Goal: Task Accomplishment & Management: Use online tool/utility

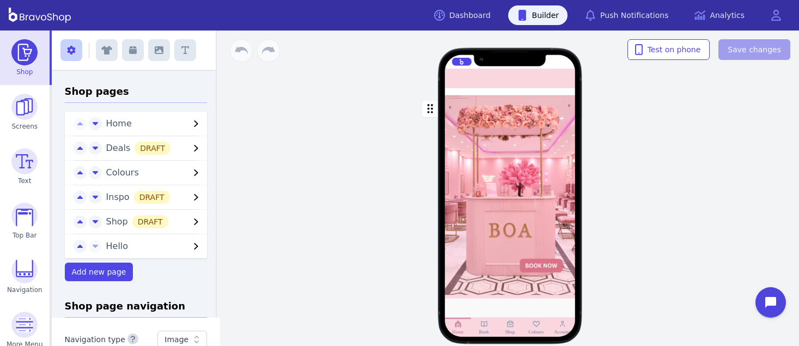
click at [113, 171] on span "Colours" at bounding box center [122, 172] width 33 height 10
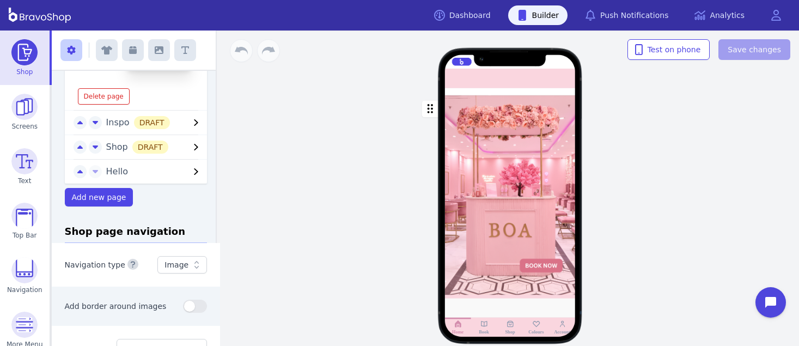
scroll to position [387, 0]
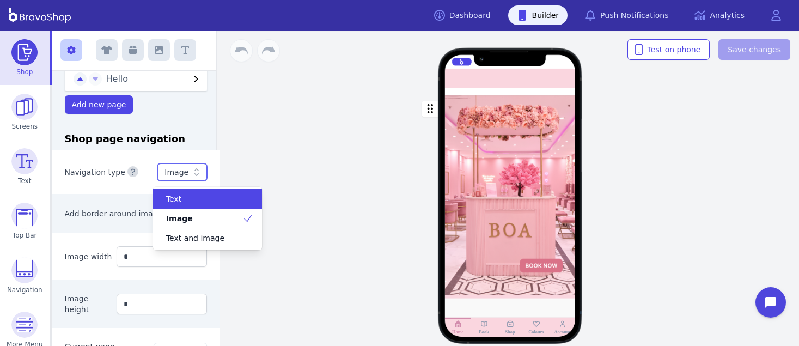
click at [191, 175] on icon at bounding box center [196, 172] width 11 height 11
click at [189, 195] on div "Text" at bounding box center [201, 198] width 83 height 11
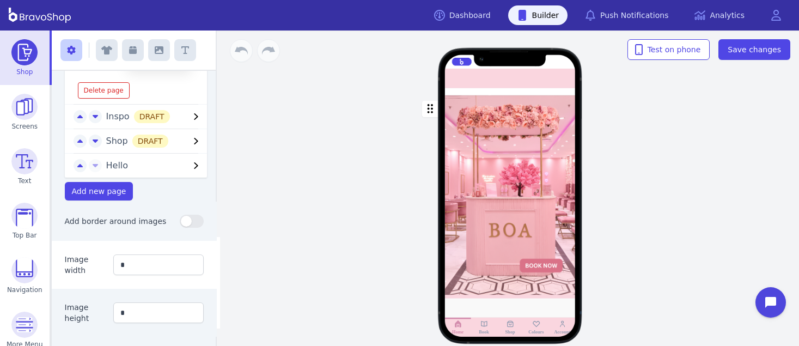
scroll to position [304, 0]
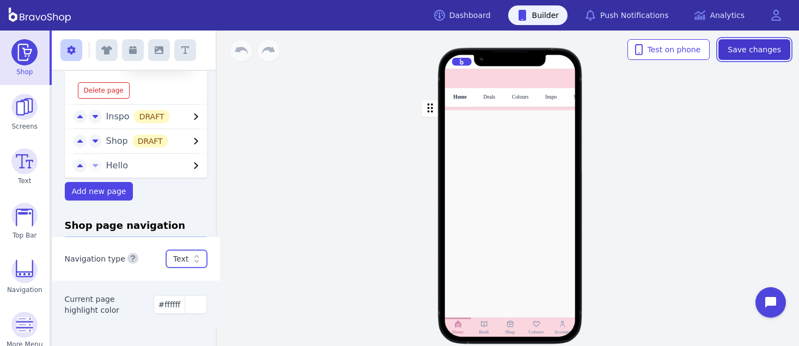
click at [760, 51] on span "Save changes" at bounding box center [753, 49] width 53 height 11
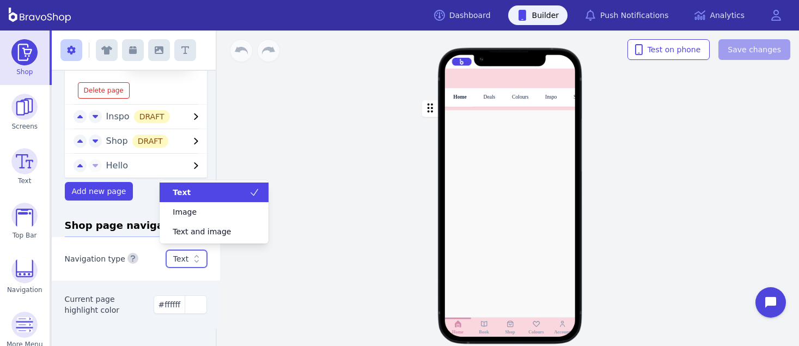
click at [191, 260] on icon at bounding box center [196, 258] width 11 height 11
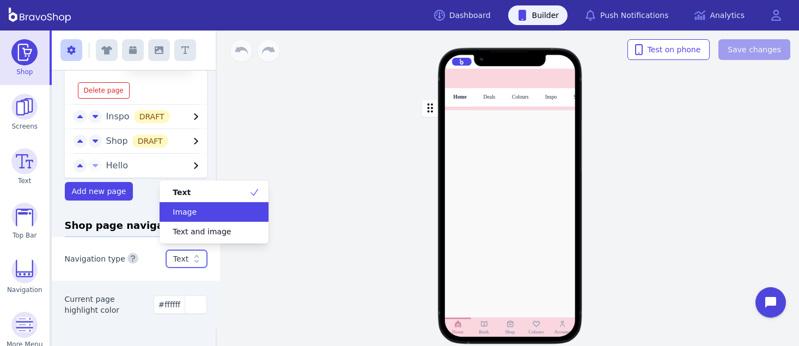
click at [189, 211] on span "Image" at bounding box center [185, 211] width 24 height 11
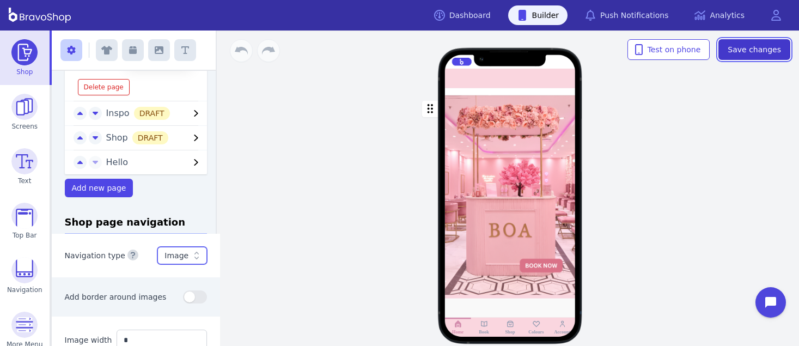
click at [756, 44] on span "Save changes" at bounding box center [753, 49] width 53 height 11
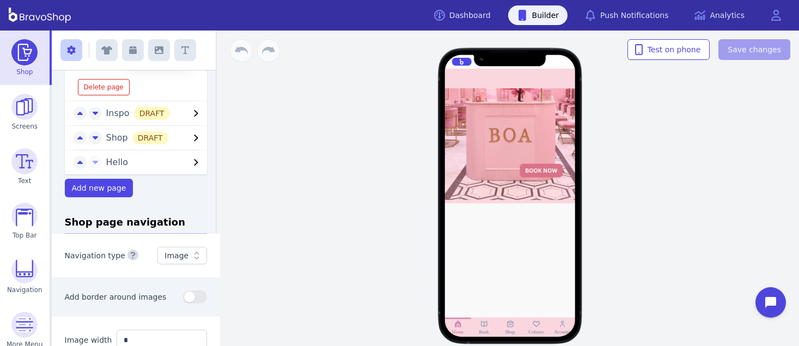
scroll to position [0, 0]
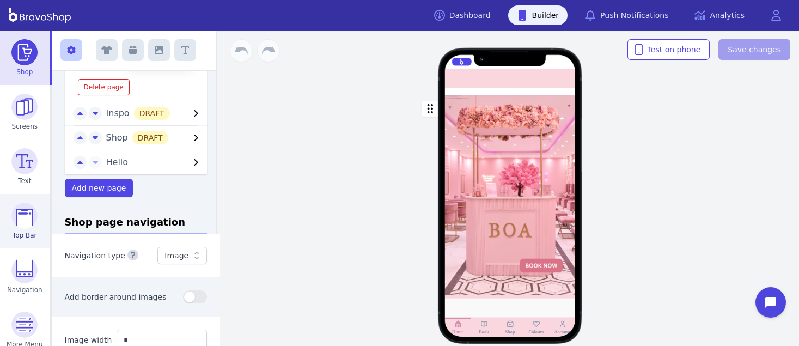
click at [19, 215] on img at bounding box center [24, 216] width 26 height 26
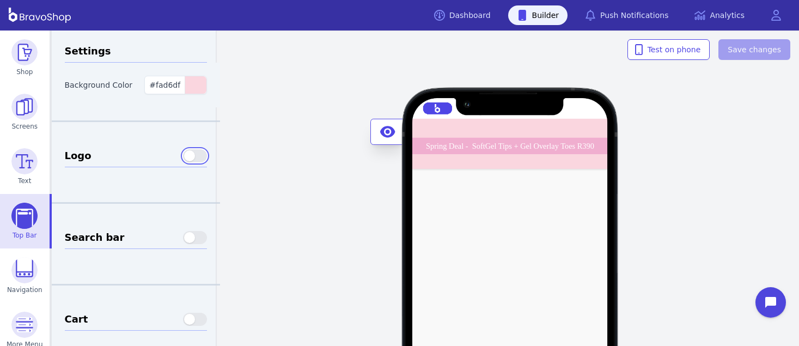
click at [193, 151] on button "button" at bounding box center [195, 155] width 24 height 13
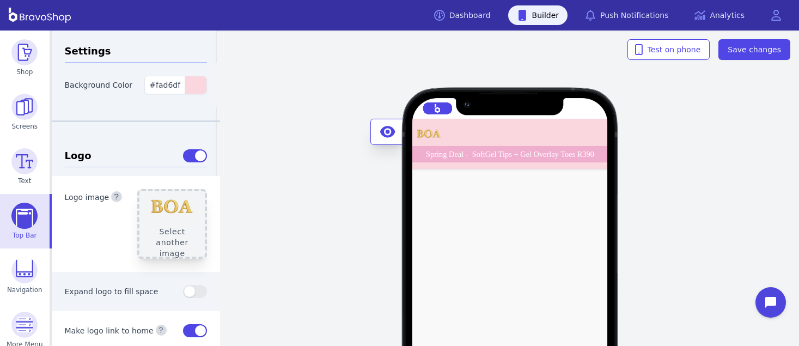
click at [163, 211] on button "Select another image" at bounding box center [172, 224] width 70 height 70
click at [192, 292] on button "button" at bounding box center [195, 291] width 24 height 13
click at [183, 291] on button "button" at bounding box center [195, 291] width 24 height 13
click at [183, 154] on button "button" at bounding box center [195, 155] width 24 height 13
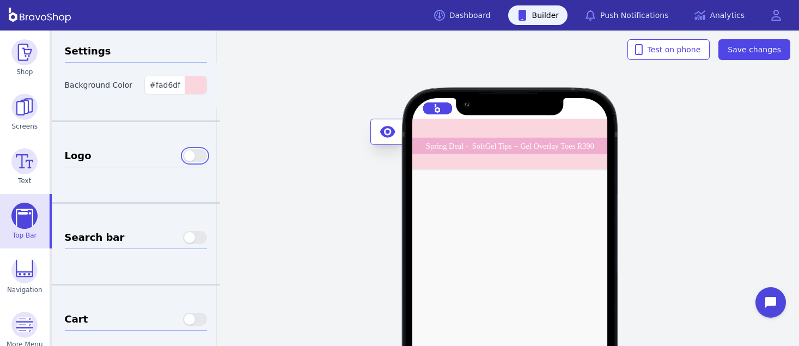
click at [194, 157] on button "button" at bounding box center [195, 155] width 24 height 13
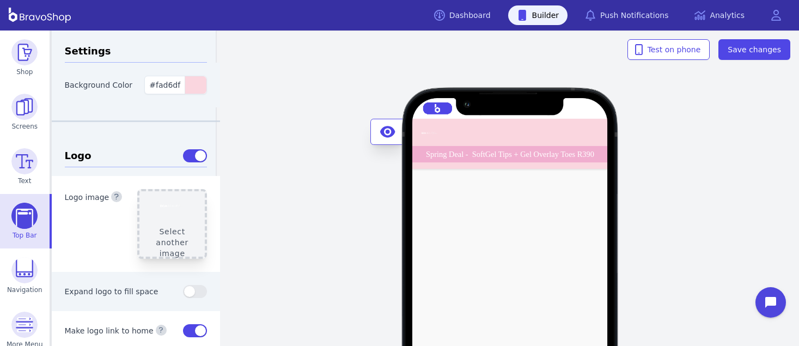
click at [169, 220] on button "Select another image" at bounding box center [172, 224] width 70 height 70
click at [183, 157] on button "button" at bounding box center [195, 155] width 24 height 13
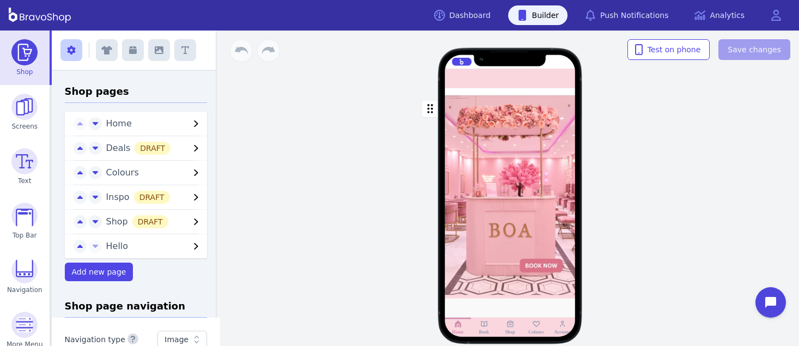
click at [113, 171] on span "Colours" at bounding box center [122, 172] width 33 height 10
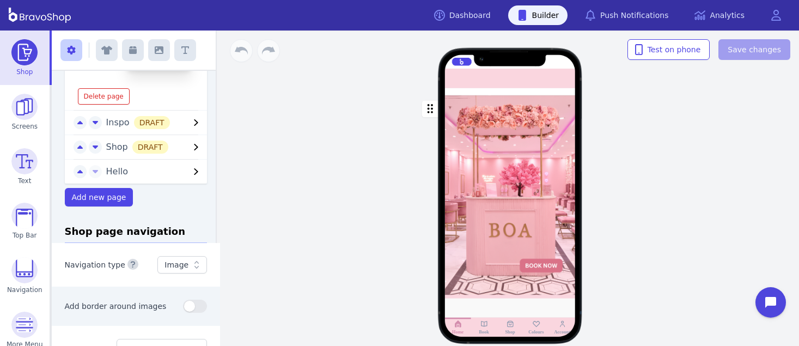
scroll to position [387, 0]
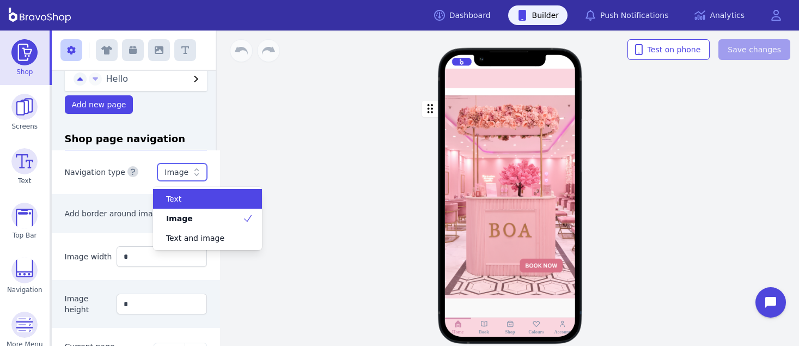
click at [191, 175] on icon at bounding box center [196, 172] width 11 height 11
click at [189, 195] on div "Text" at bounding box center [201, 198] width 83 height 11
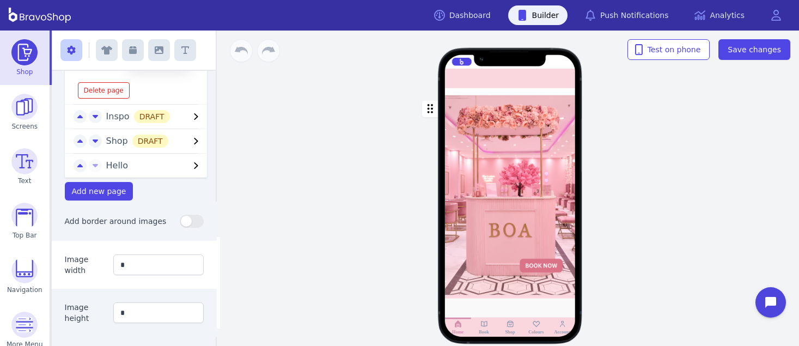
scroll to position [304, 0]
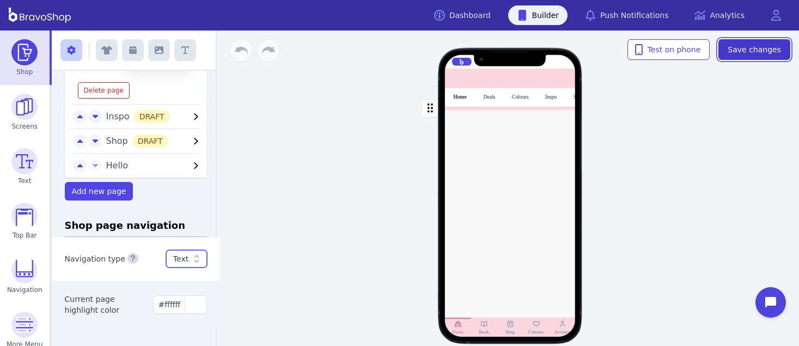
click at [760, 51] on span "Save changes" at bounding box center [753, 49] width 53 height 11
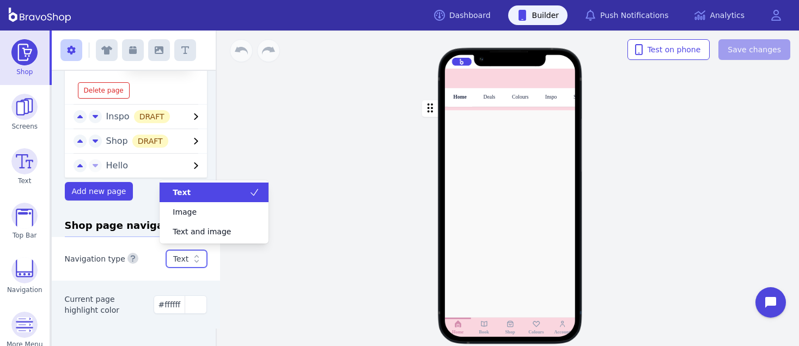
click at [191, 260] on icon at bounding box center [196, 258] width 11 height 11
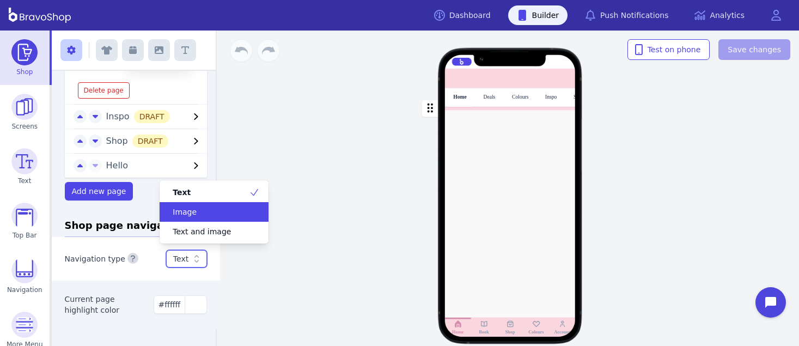
click at [189, 211] on span "Image" at bounding box center [185, 211] width 24 height 11
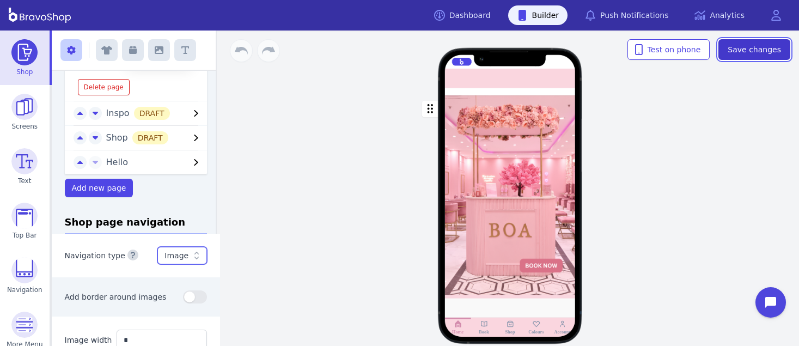
click at [756, 44] on span "Save changes" at bounding box center [753, 49] width 53 height 11
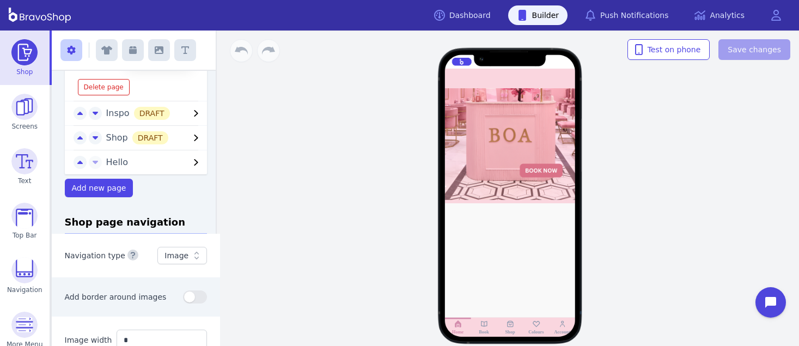
scroll to position [0, 0]
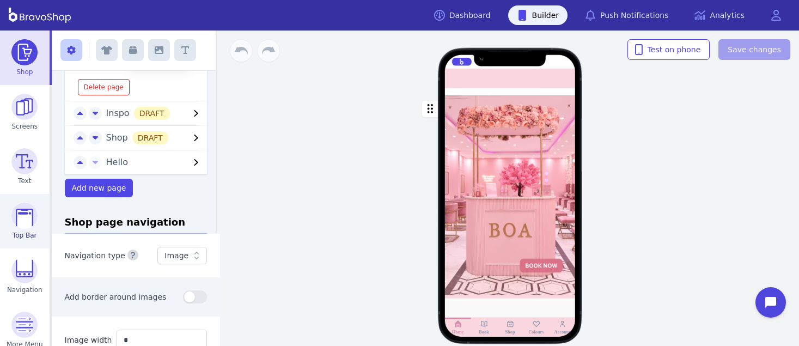
click at [19, 215] on img at bounding box center [24, 216] width 26 height 26
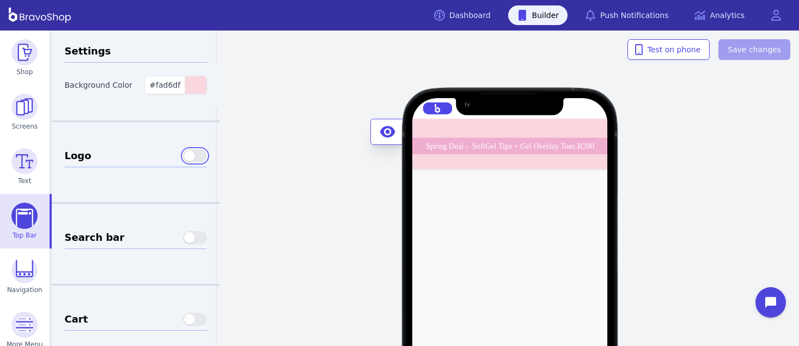
click at [193, 151] on button "button" at bounding box center [195, 155] width 24 height 13
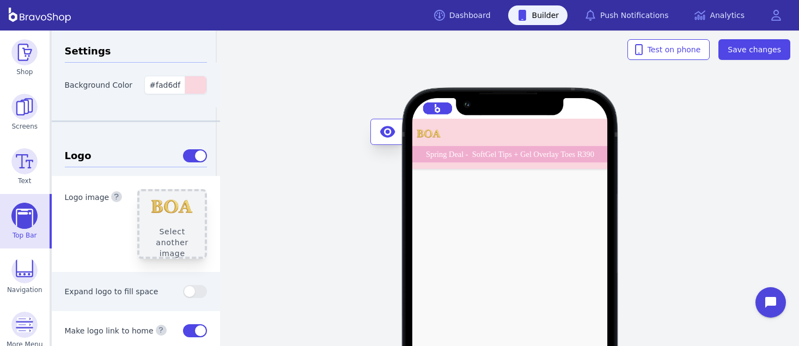
click at [163, 211] on button "Select another image" at bounding box center [172, 224] width 70 height 70
click at [192, 292] on button "button" at bounding box center [195, 291] width 24 height 13
click at [183, 291] on button "button" at bounding box center [195, 291] width 24 height 13
click at [183, 154] on button "button" at bounding box center [195, 155] width 24 height 13
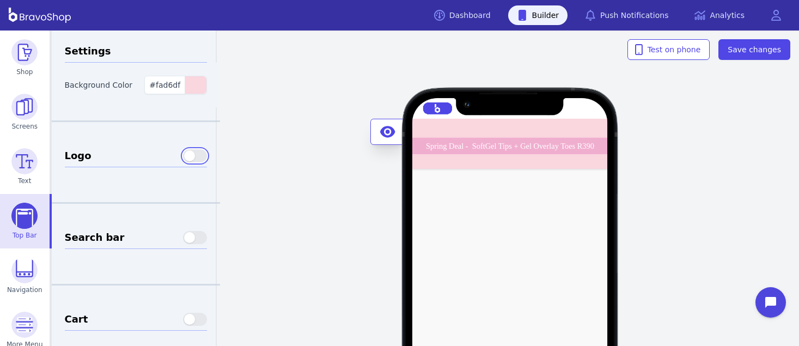
click at [194, 157] on button "button" at bounding box center [195, 155] width 24 height 13
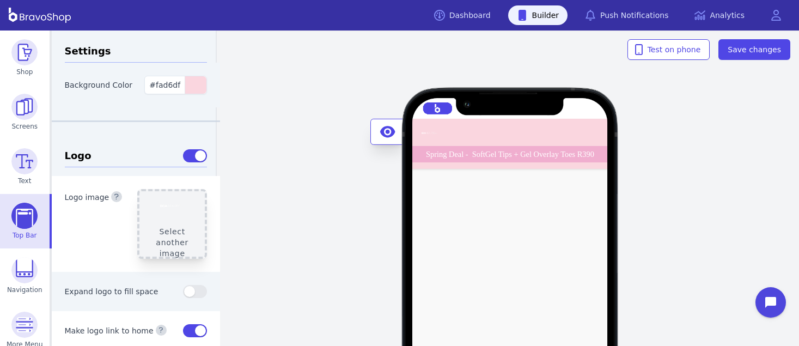
click at [169, 220] on button "Select another image" at bounding box center [172, 224] width 70 height 70
click at [183, 157] on button "button" at bounding box center [195, 155] width 24 height 13
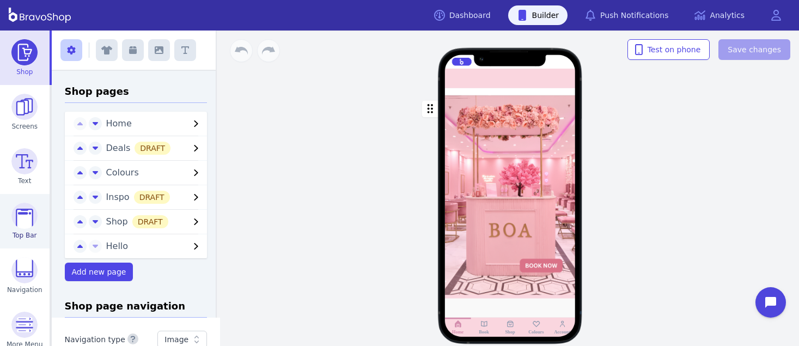
click at [28, 209] on img at bounding box center [24, 216] width 26 height 26
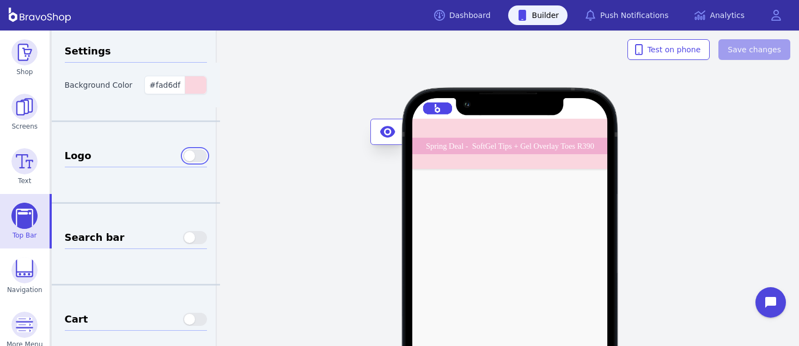
click at [187, 152] on button "button" at bounding box center [195, 155] width 24 height 13
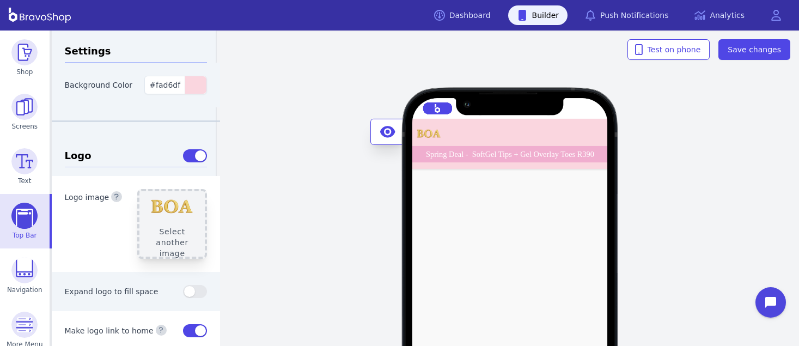
click at [160, 207] on button "Select another image" at bounding box center [172, 224] width 70 height 70
click at [188, 290] on button "button" at bounding box center [195, 291] width 24 height 13
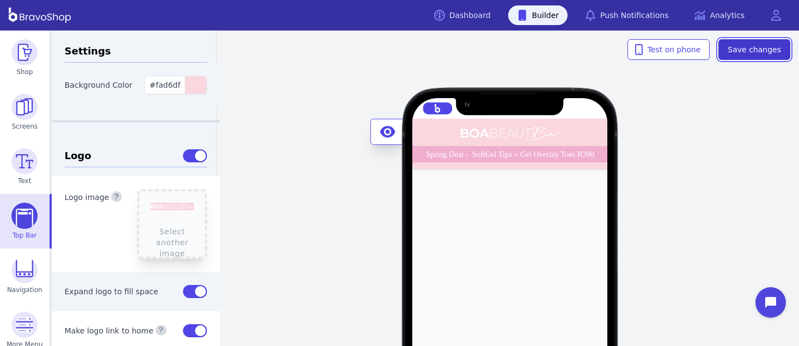
click at [769, 42] on button "Save changes" at bounding box center [754, 49] width 72 height 21
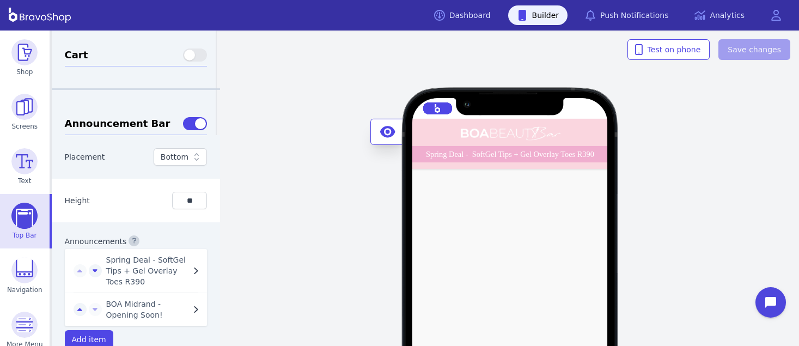
scroll to position [439, 0]
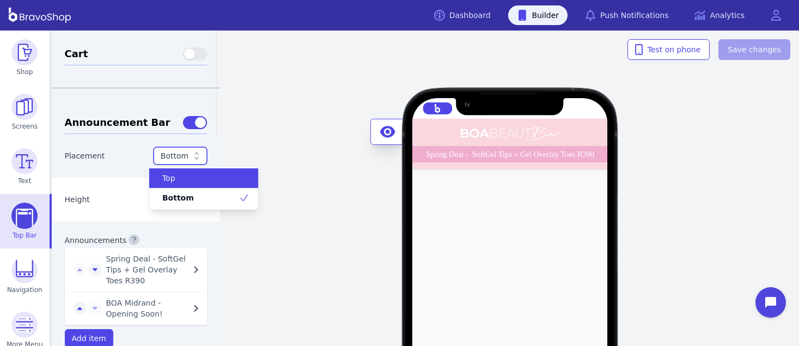
click at [191, 156] on icon at bounding box center [196, 155] width 11 height 11
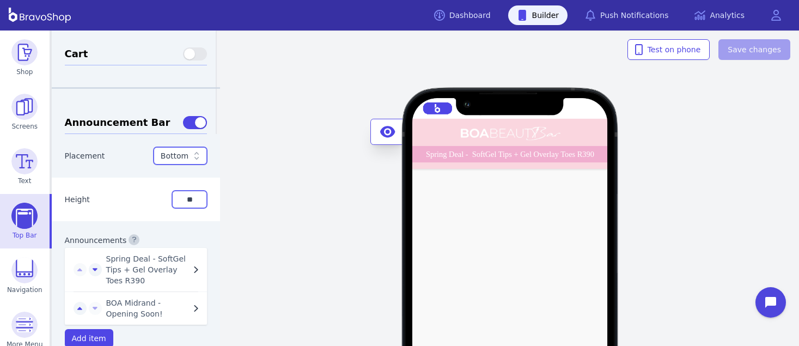
click at [191, 198] on input "**" at bounding box center [189, 199] width 35 height 17
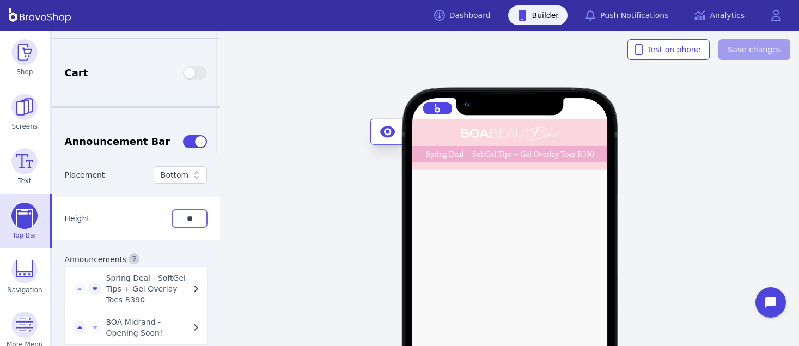
scroll to position [437, 0]
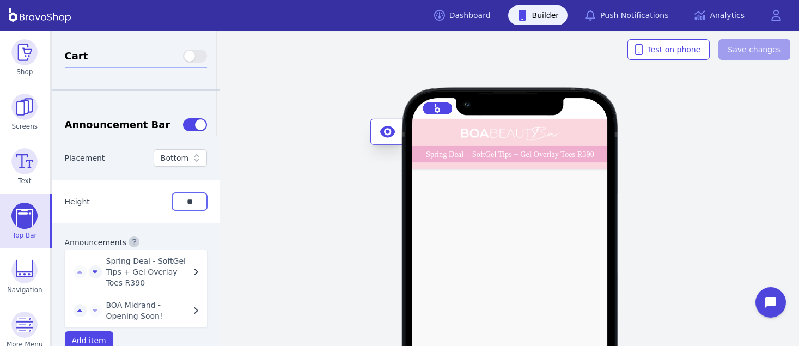
drag, startPoint x: 191, startPoint y: 197, endPoint x: 175, endPoint y: 195, distance: 15.9
click at [175, 195] on input "**" at bounding box center [189, 201] width 35 height 17
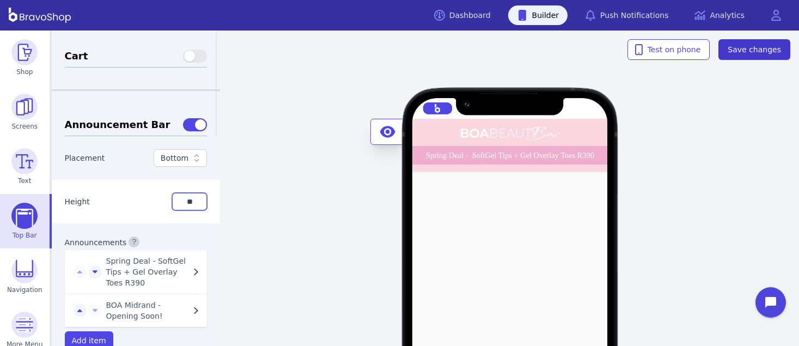
type input "**"
click at [745, 52] on span "Save changes" at bounding box center [753, 49] width 53 height 11
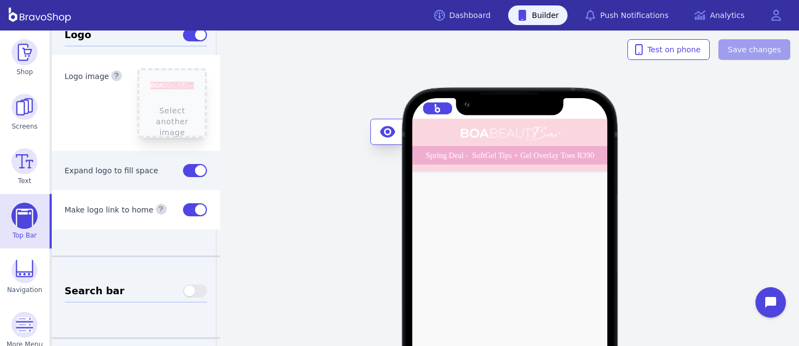
scroll to position [119, 0]
click at [185, 173] on button "button" at bounding box center [195, 172] width 24 height 13
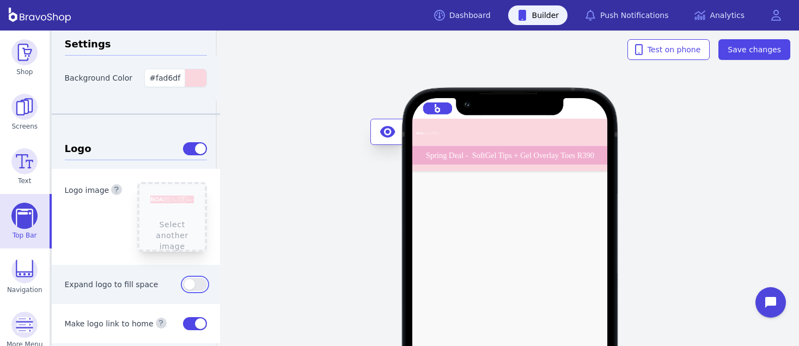
scroll to position [3, 0]
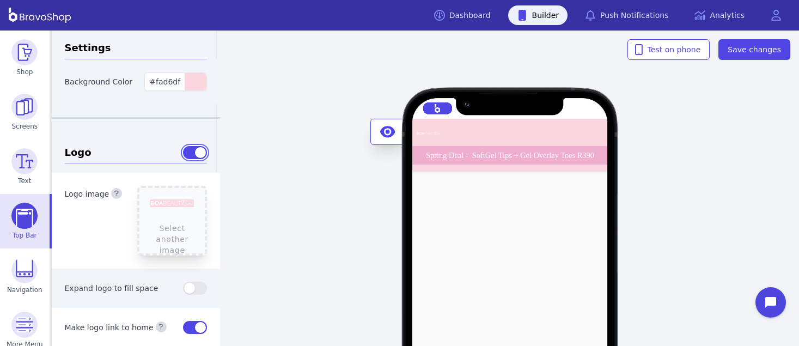
click at [183, 156] on button "button" at bounding box center [195, 152] width 24 height 13
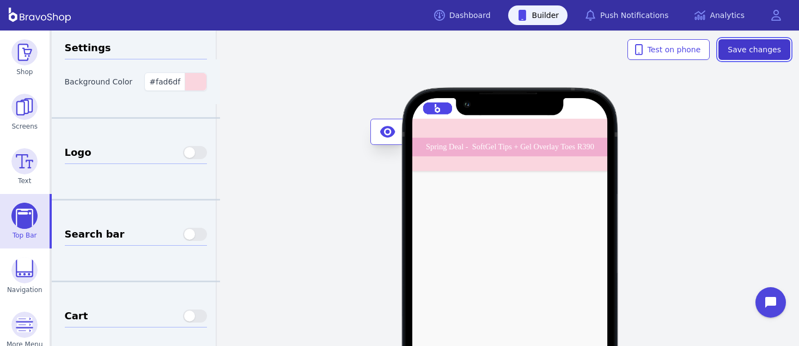
click at [763, 52] on span "Save changes" at bounding box center [753, 49] width 53 height 11
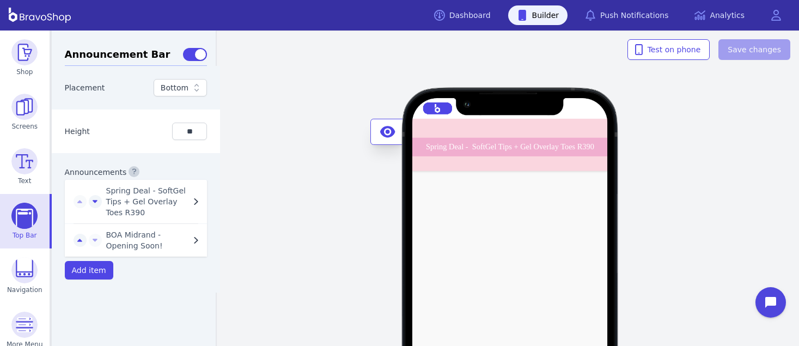
click at [269, 107] on div "Spring Deal - SoftGel Tips + Gel Overlay Toes R390 BOA Midrand - Opening Soon! …" at bounding box center [510, 187] width 578 height 315
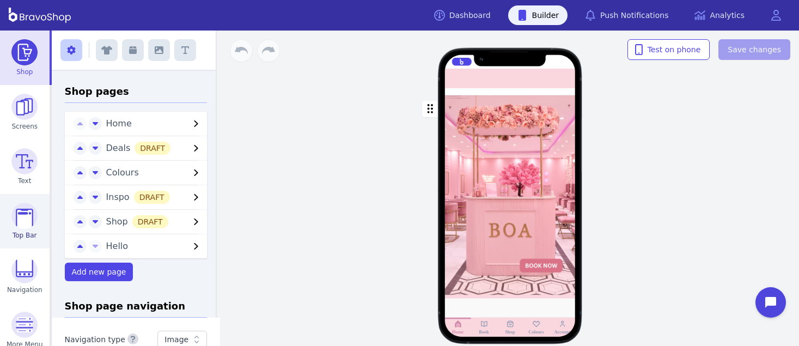
click at [28, 209] on img at bounding box center [24, 216] width 26 height 26
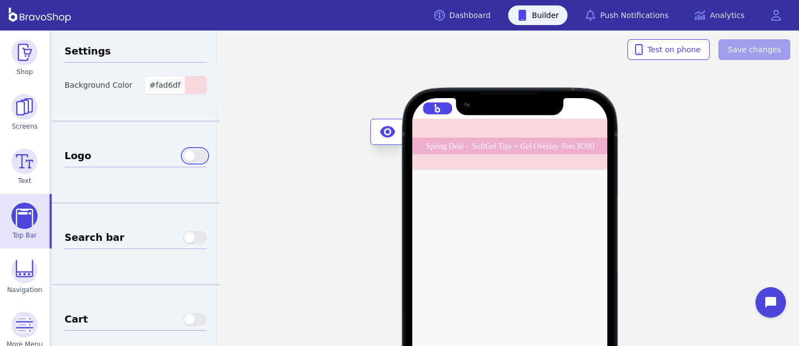
click at [187, 152] on button "button" at bounding box center [195, 155] width 24 height 13
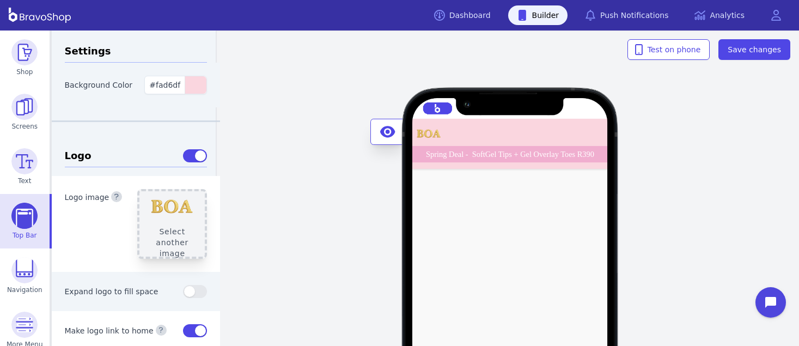
click at [160, 207] on button "Select another image" at bounding box center [172, 224] width 70 height 70
click at [188, 290] on button "button" at bounding box center [195, 291] width 24 height 13
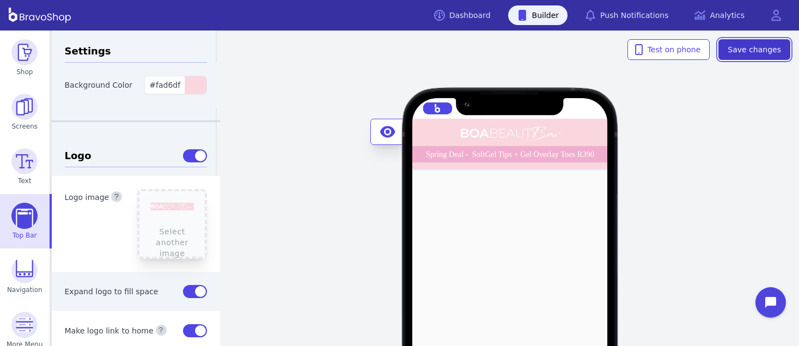
click at [769, 42] on button "Save changes" at bounding box center [754, 49] width 72 height 21
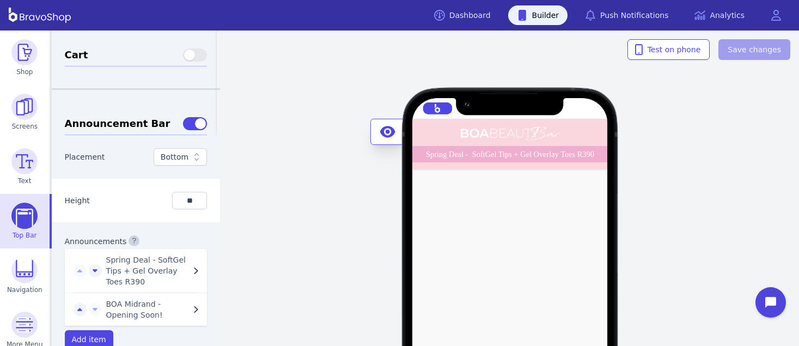
scroll to position [439, 0]
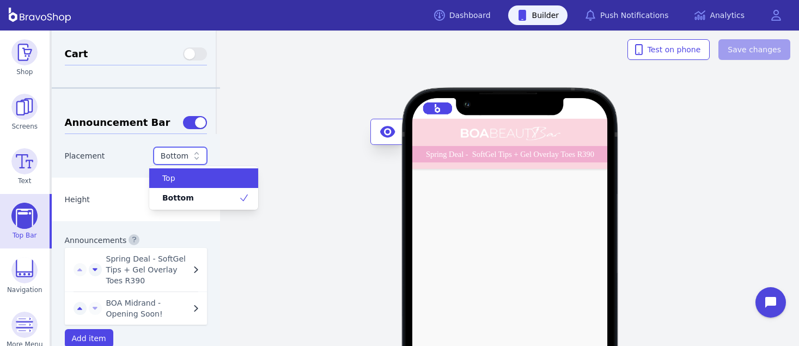
click at [191, 156] on icon at bounding box center [196, 155] width 11 height 11
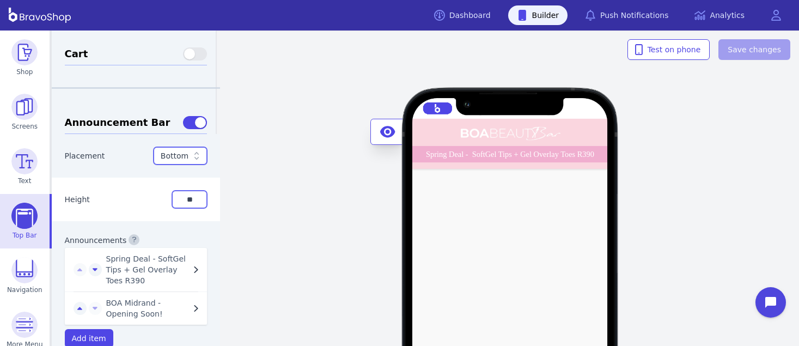
click at [191, 198] on input "**" at bounding box center [189, 199] width 35 height 17
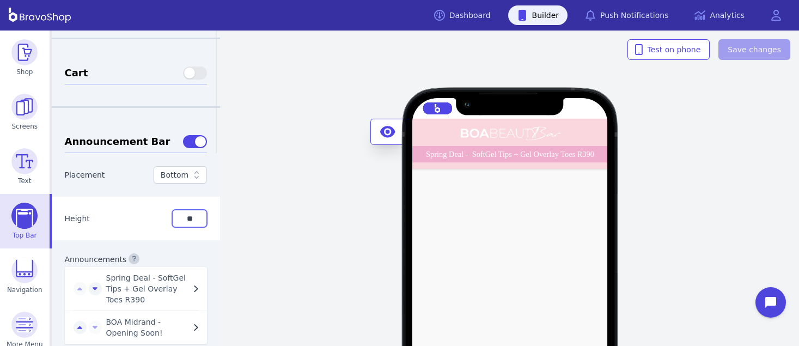
scroll to position [437, 0]
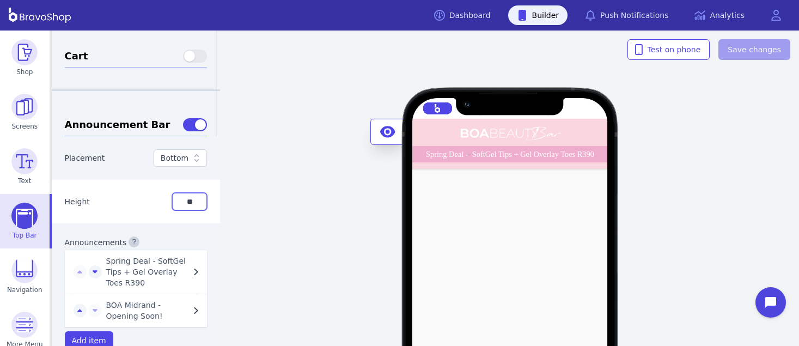
drag, startPoint x: 191, startPoint y: 197, endPoint x: 175, endPoint y: 195, distance: 15.9
click at [175, 195] on input "**" at bounding box center [189, 201] width 35 height 17
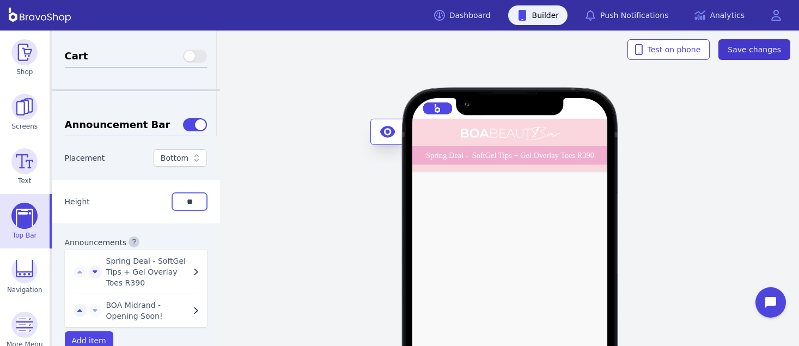
type input "**"
click at [745, 52] on span "Save changes" at bounding box center [753, 49] width 53 height 11
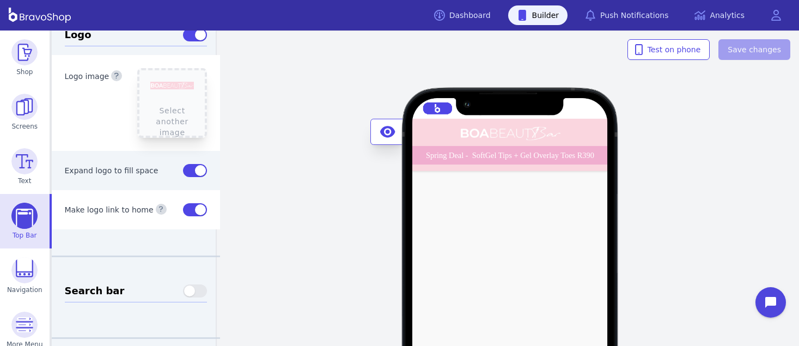
scroll to position [119, 0]
click at [185, 173] on button "button" at bounding box center [195, 172] width 24 height 13
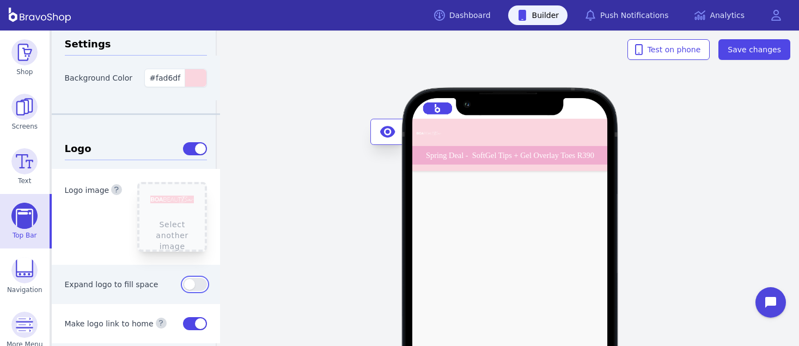
scroll to position [3, 0]
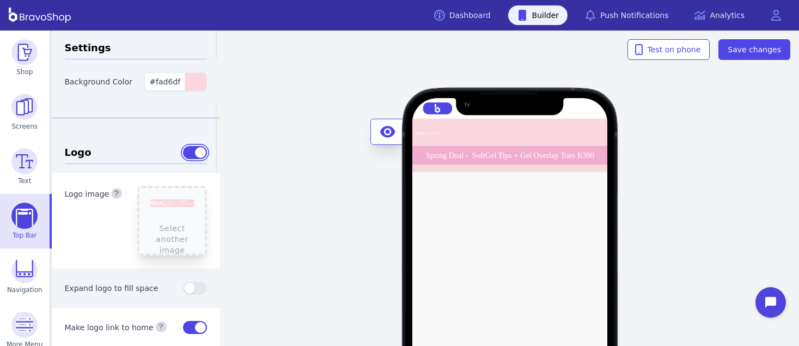
click at [183, 156] on button "button" at bounding box center [195, 152] width 24 height 13
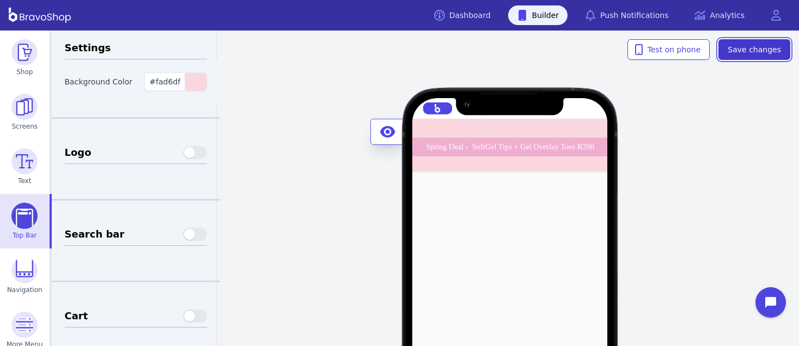
click at [763, 52] on span "Save changes" at bounding box center [753, 49] width 53 height 11
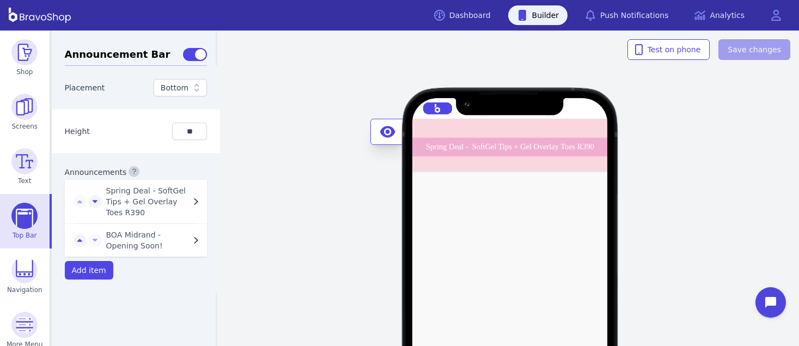
click at [269, 107] on div "Spring Deal - SoftGel Tips + Gel Overlay Toes R390 BOA Midrand - Opening Soon! …" at bounding box center [510, 187] width 578 height 315
